Goal: Navigation & Orientation: Find specific page/section

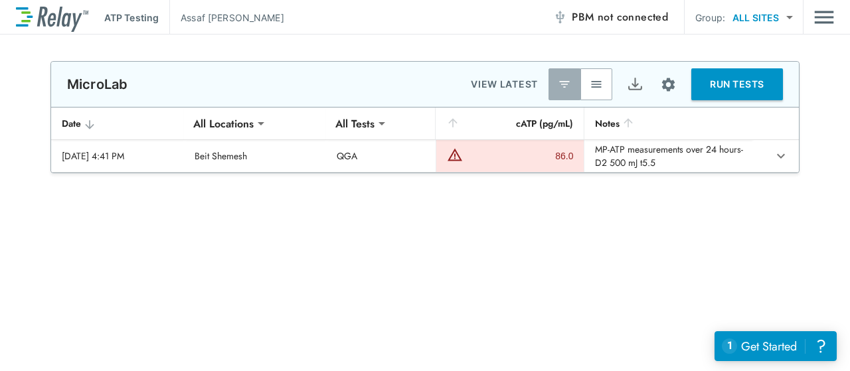
type input "**********"
type input "***"
